Goal: Find specific page/section: Find specific page/section

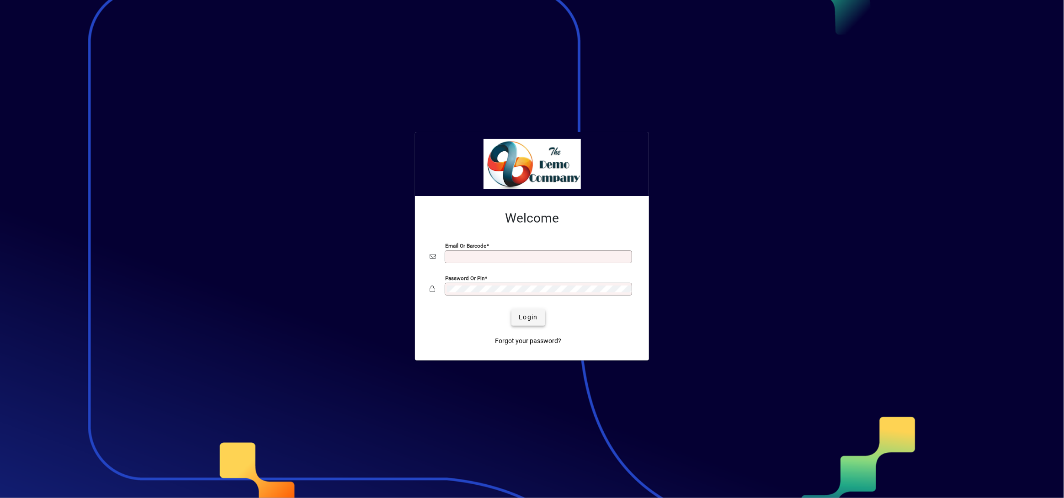
type input "**********"
click at [531, 319] on span "Login" at bounding box center [528, 318] width 19 height 10
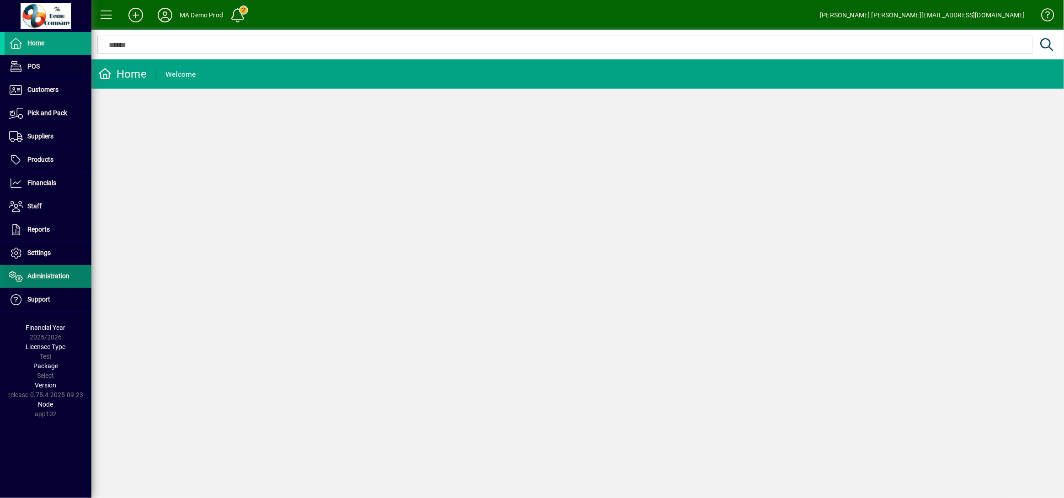
click at [38, 280] on span "Administration" at bounding box center [48, 275] width 42 height 7
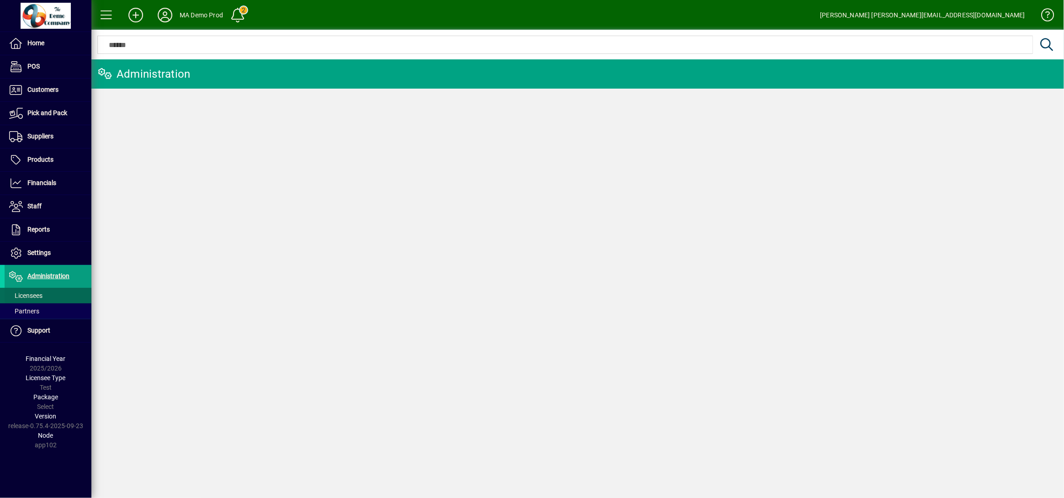
click at [30, 297] on span "Licensees" at bounding box center [25, 295] width 33 height 7
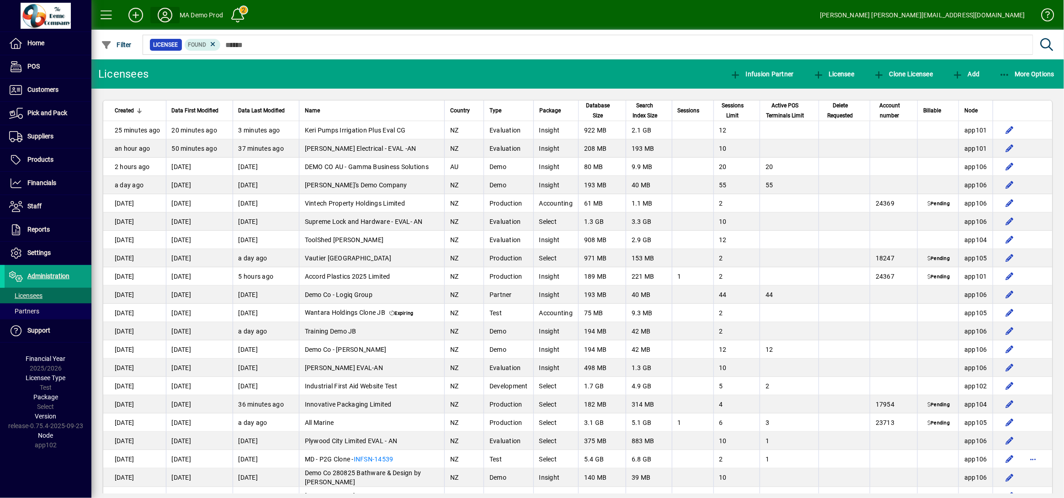
click at [164, 8] on icon at bounding box center [165, 15] width 18 height 15
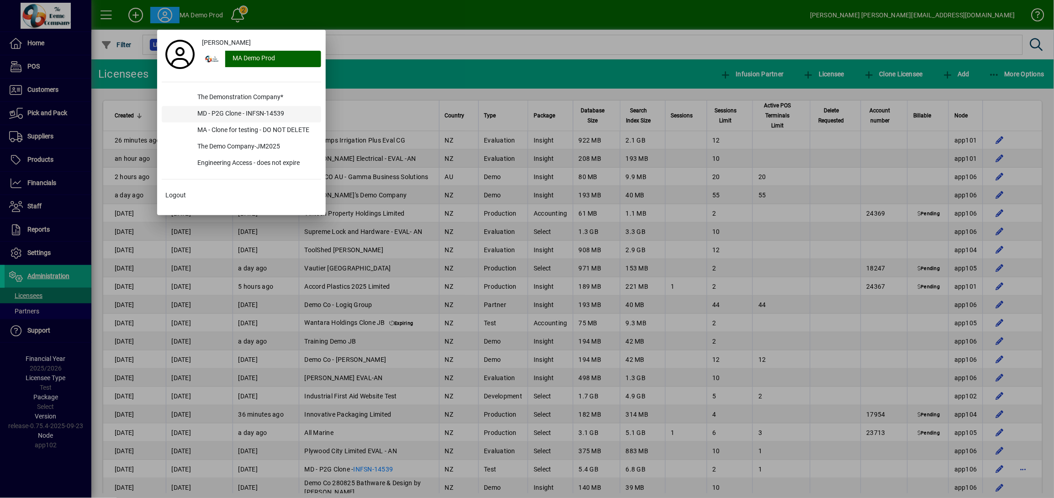
click at [218, 116] on div "MD - P2G Clone - INFSN-14539" at bounding box center [255, 114] width 131 height 16
